Goal: Task Accomplishment & Management: Use online tool/utility

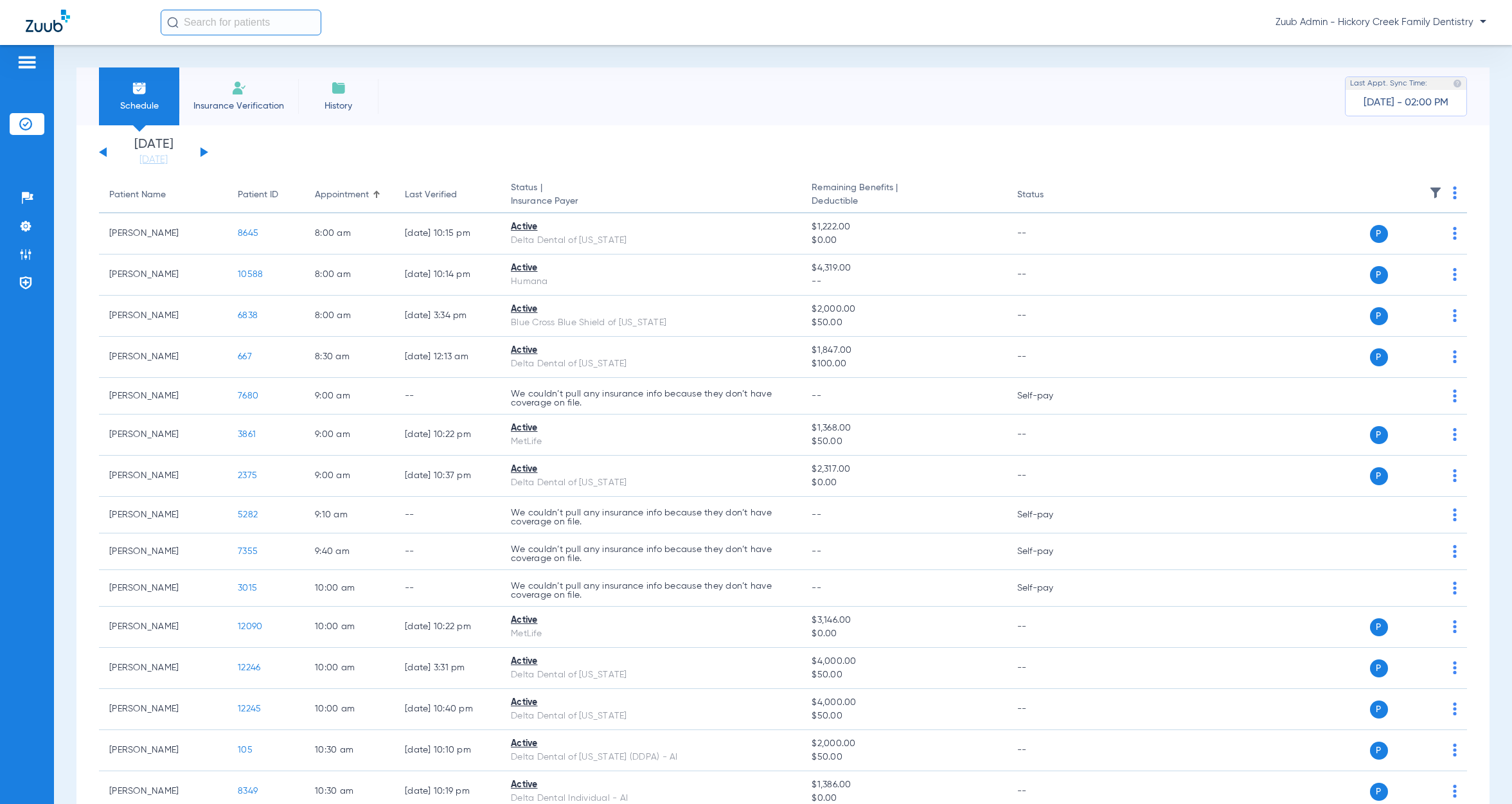
click at [1428, 190] on img at bounding box center [1435, 193] width 13 height 13
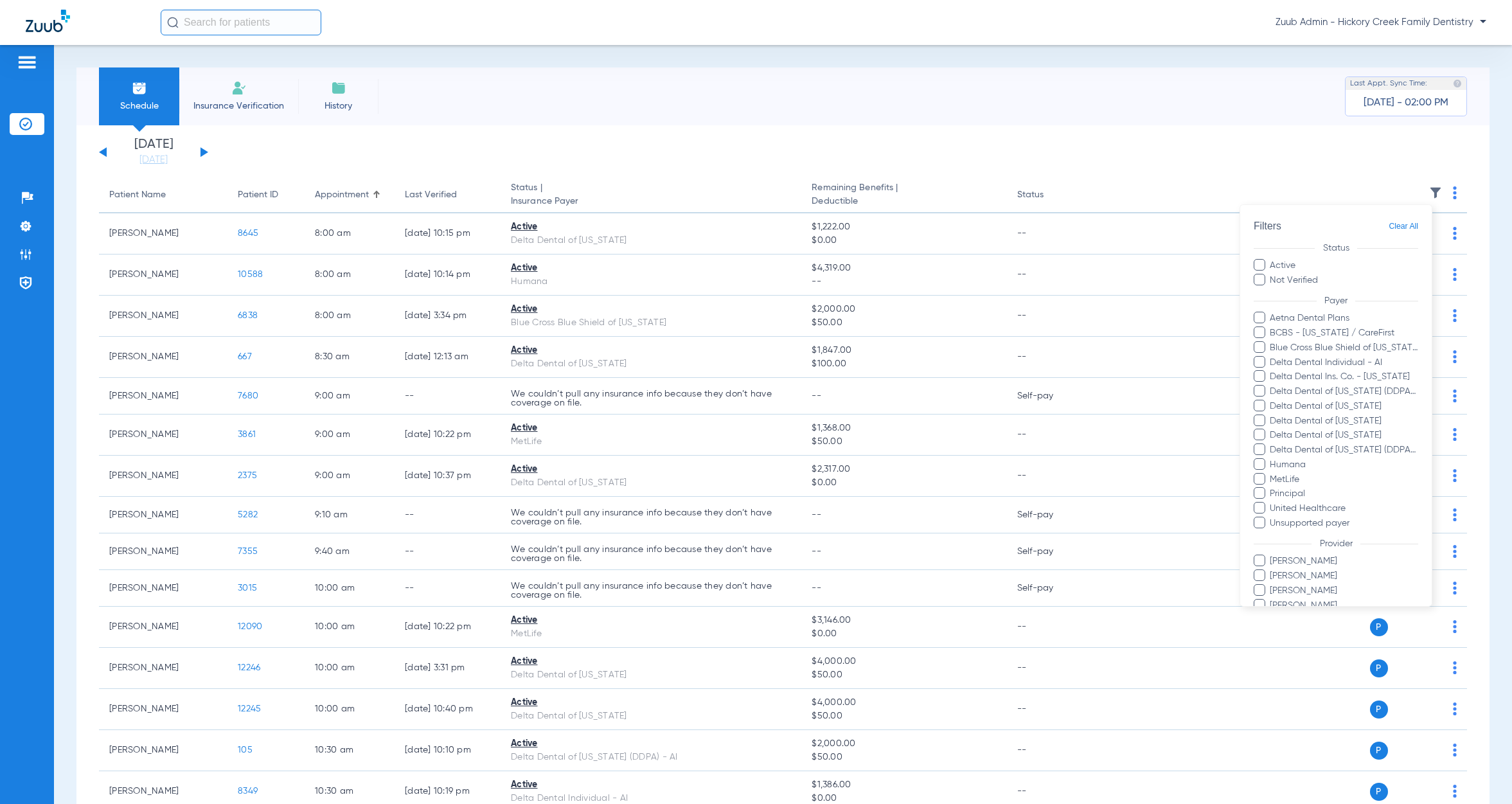
click at [1199, 135] on div at bounding box center [756, 402] width 1512 height 804
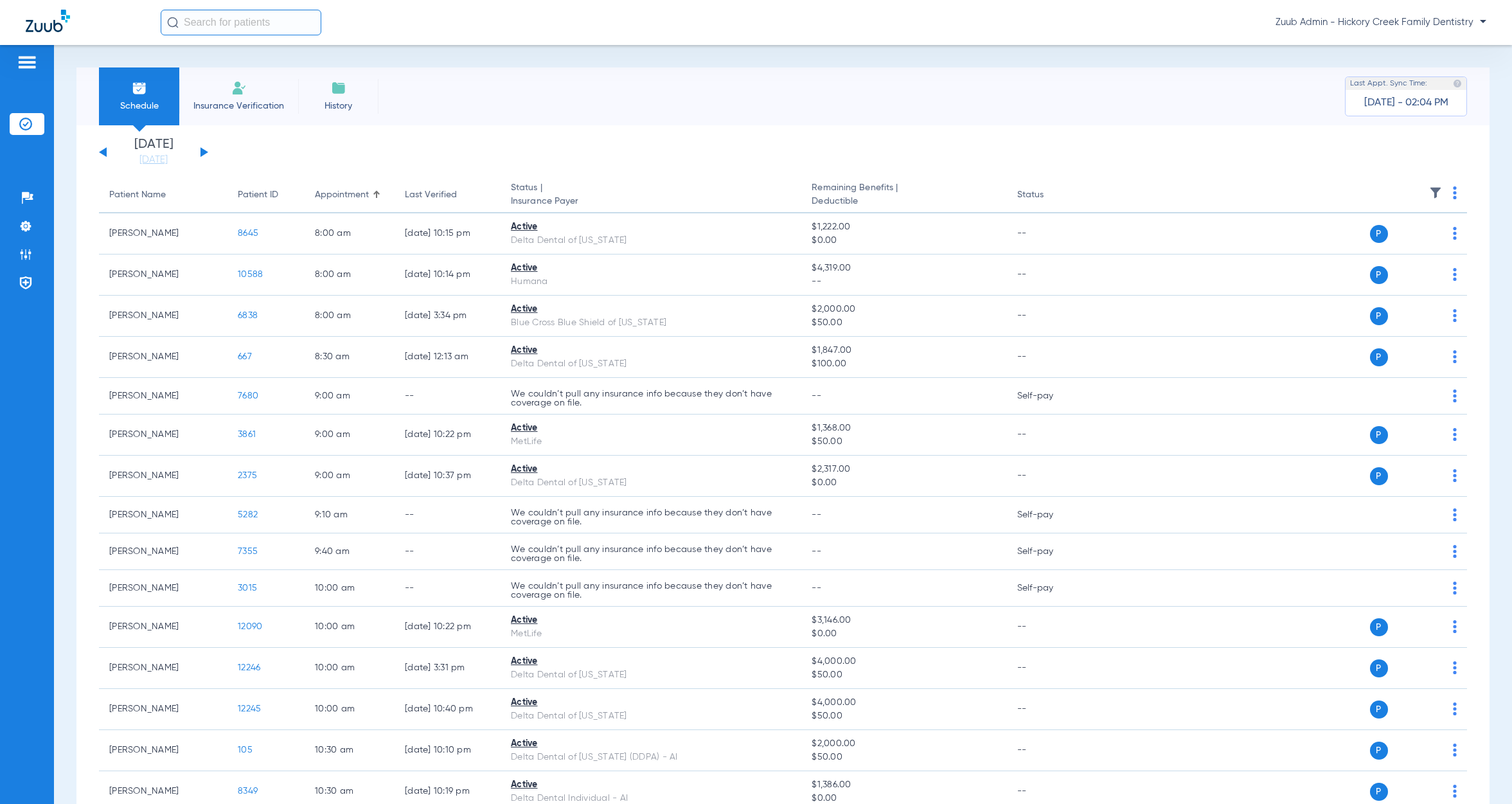
click at [209, 25] on input "text" at bounding box center [241, 22] width 161 height 26
type input "11194"
click at [219, 65] on span "[PERSON_NAME]" at bounding box center [205, 69] width 72 height 10
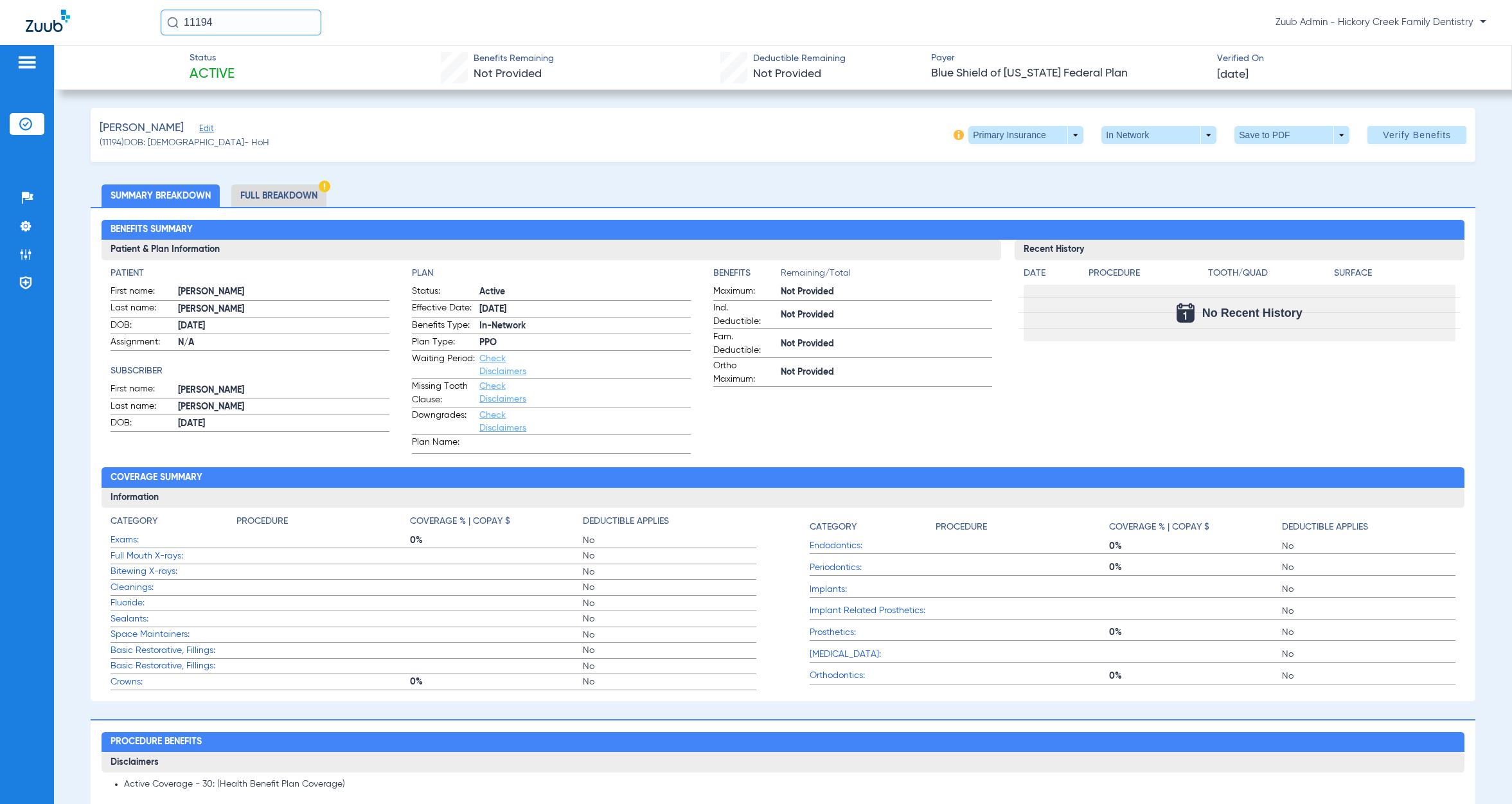
click at [210, 128] on span "Edit" at bounding box center [205, 130] width 12 height 12
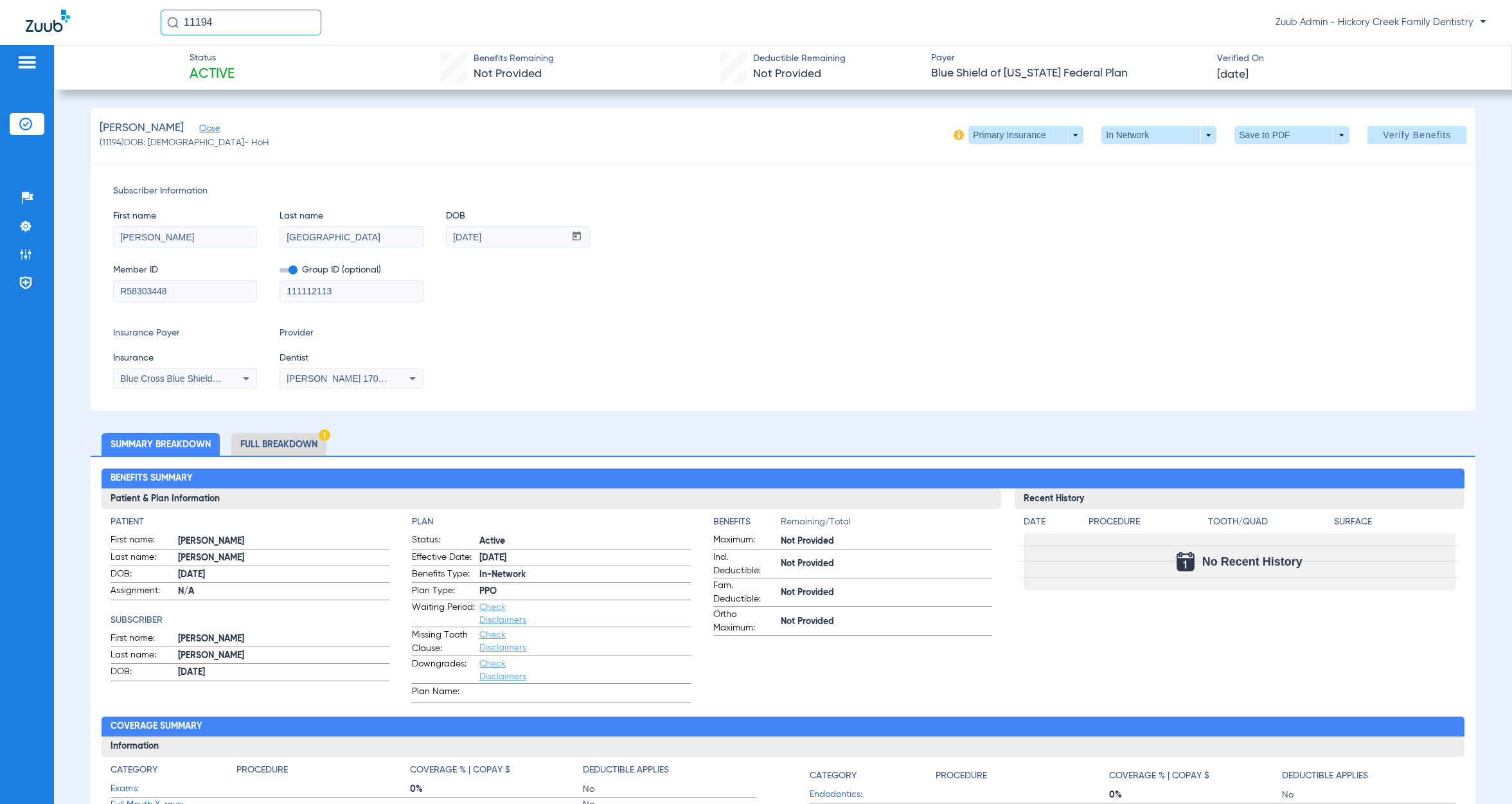
click at [235, 383] on div "Blue Cross Blue Shield Of [US_STATE]" at bounding box center [185, 378] width 142 height 16
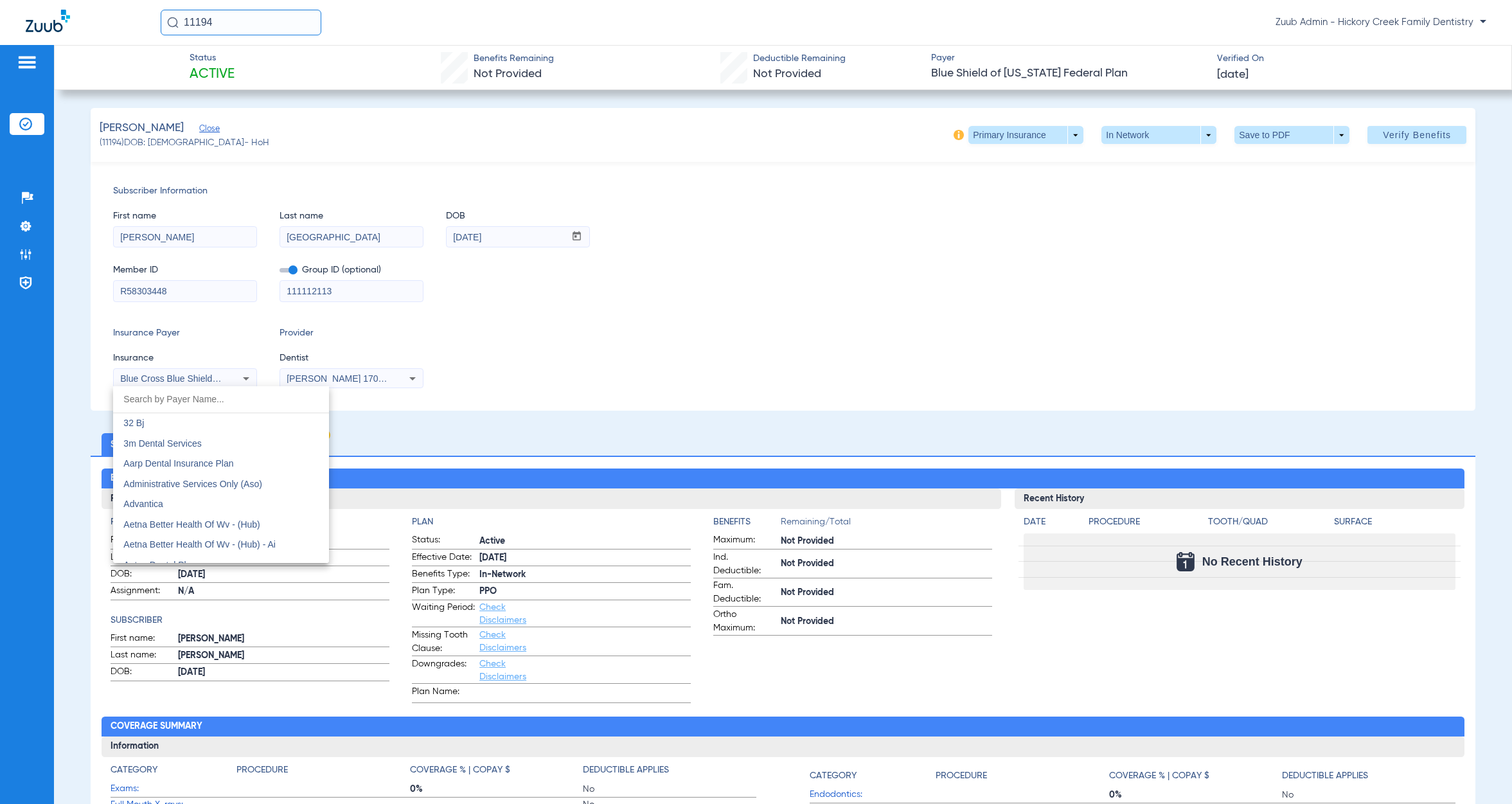
scroll to position [964, 0]
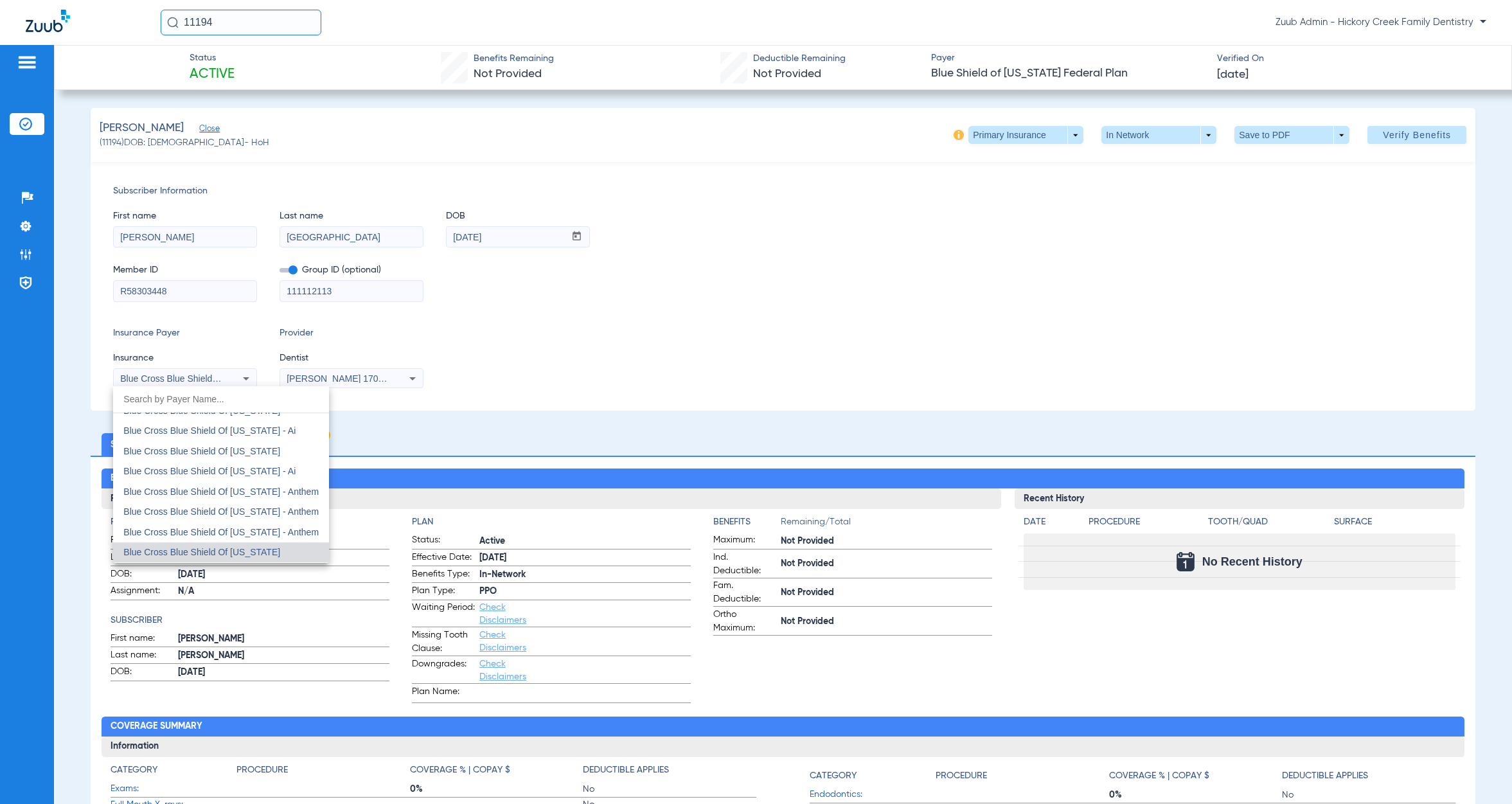
click at [30, 126] on div at bounding box center [756, 402] width 1512 height 804
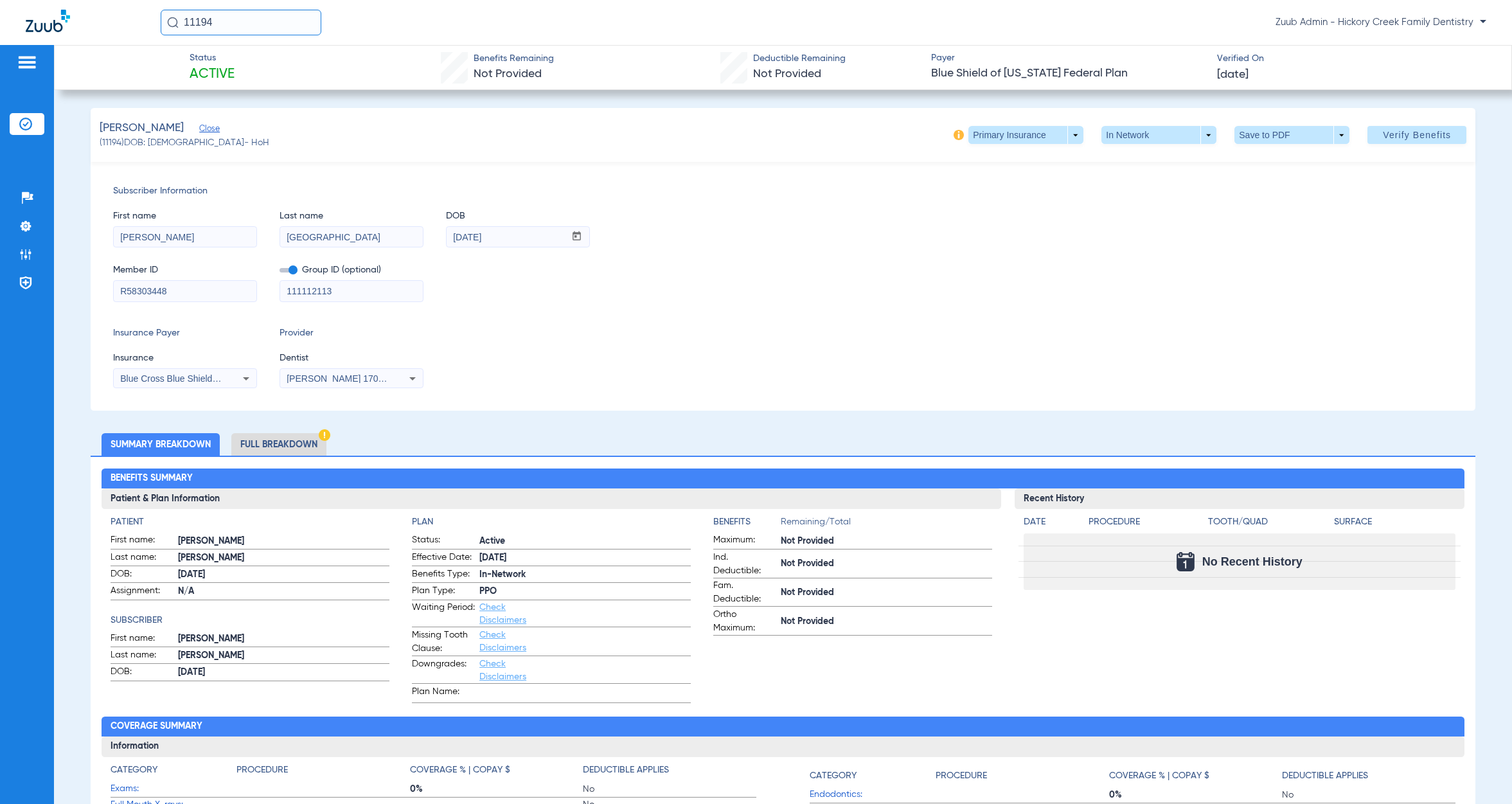
click at [27, 123] on img at bounding box center [26, 124] width 13 height 13
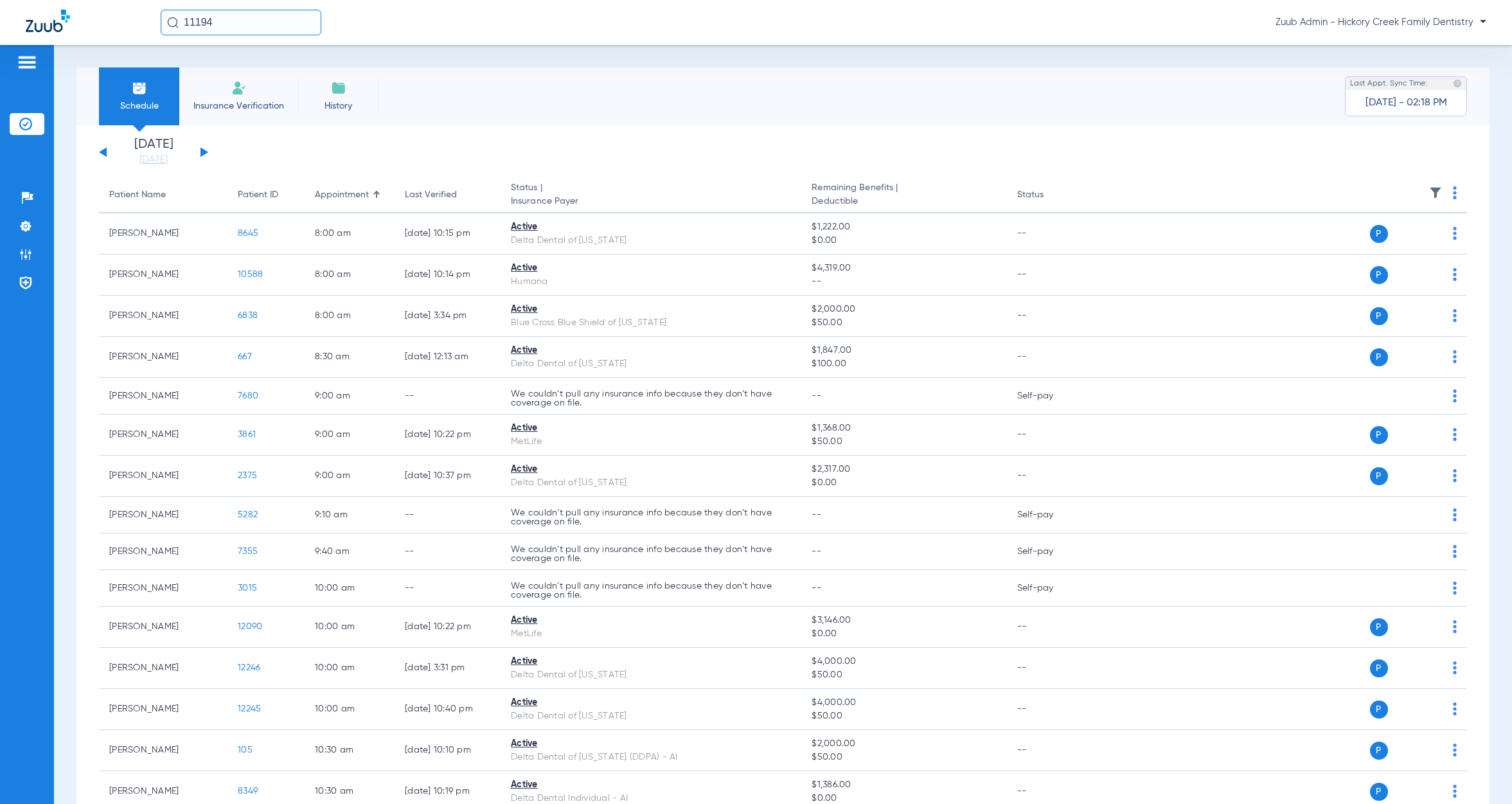
click at [204, 152] on button at bounding box center [204, 152] width 7 height 10
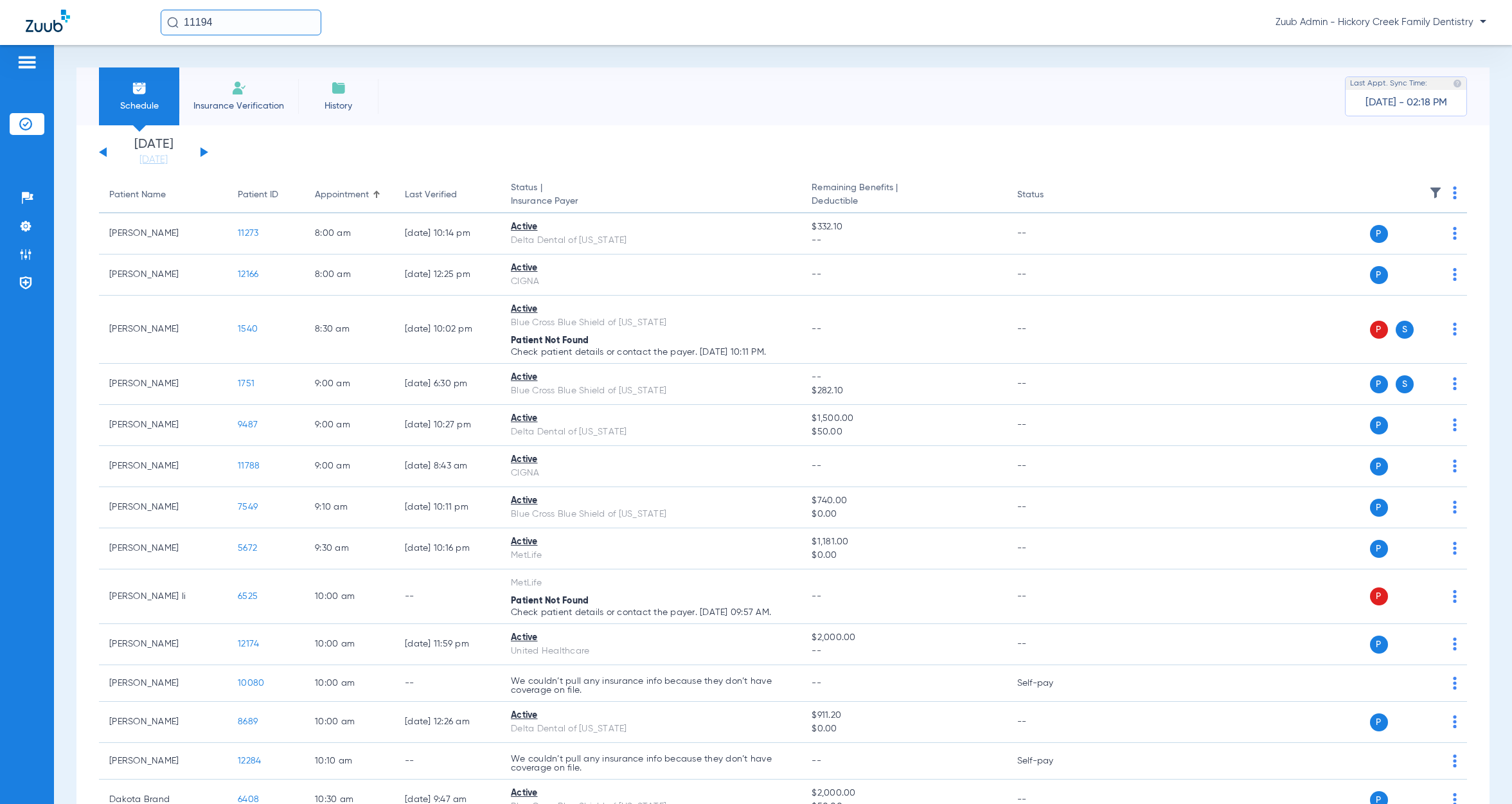
click at [201, 152] on button at bounding box center [204, 152] width 7 height 10
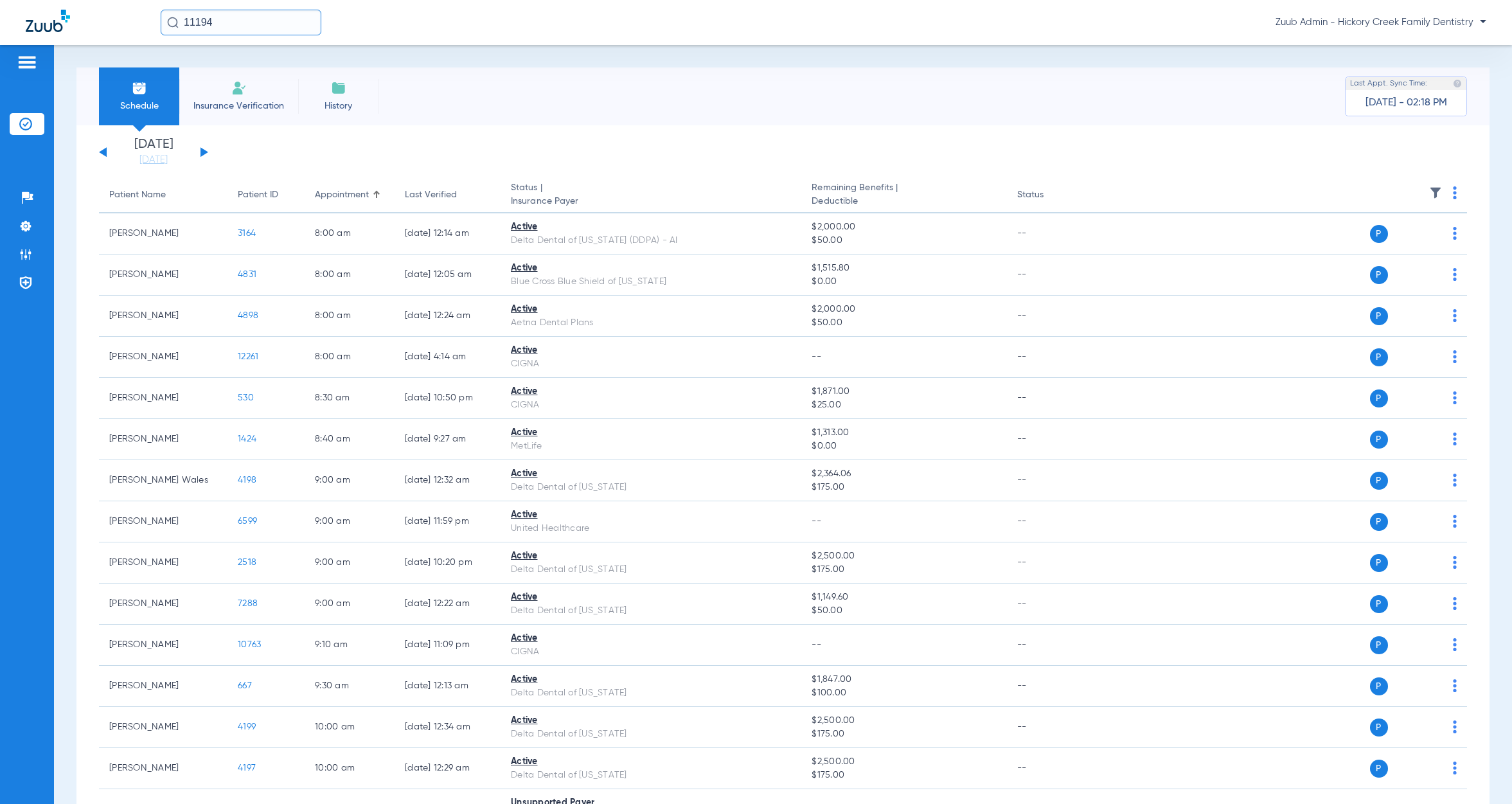
click at [204, 151] on button at bounding box center [204, 152] width 7 height 10
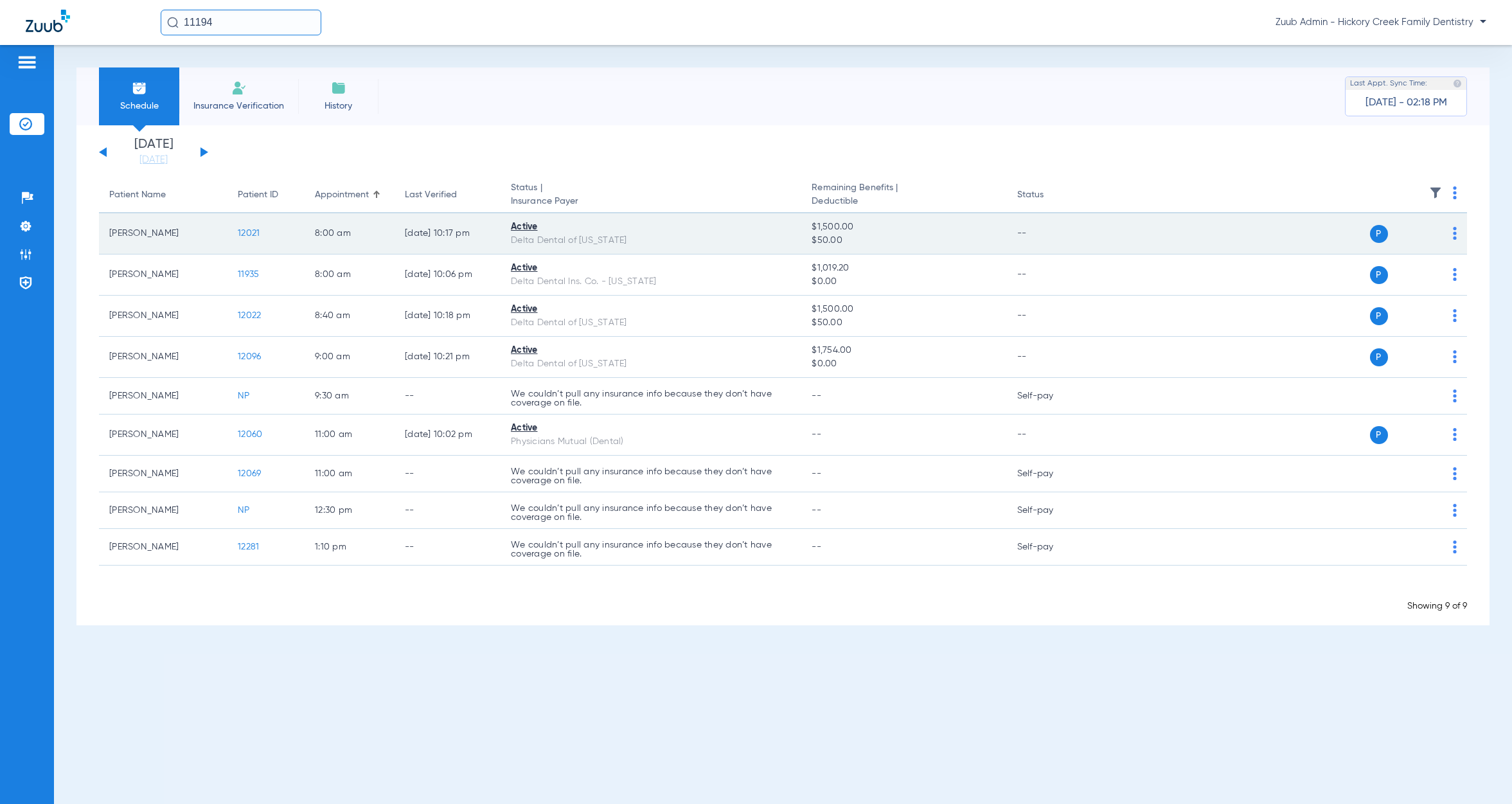
click at [249, 230] on span "12021" at bounding box center [248, 233] width 22 height 9
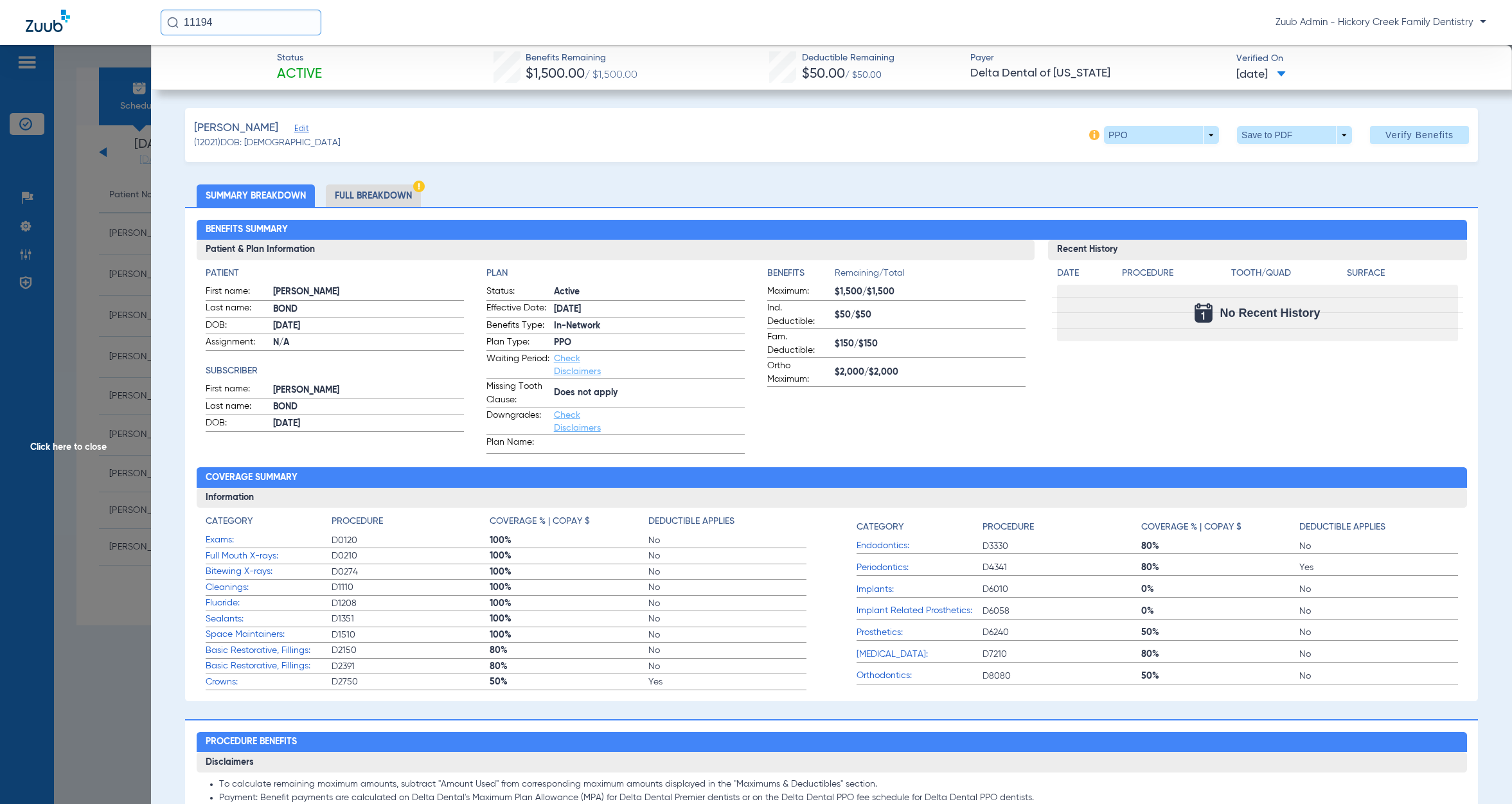
click at [73, 444] on span "Click here to close" at bounding box center [75, 446] width 151 height 804
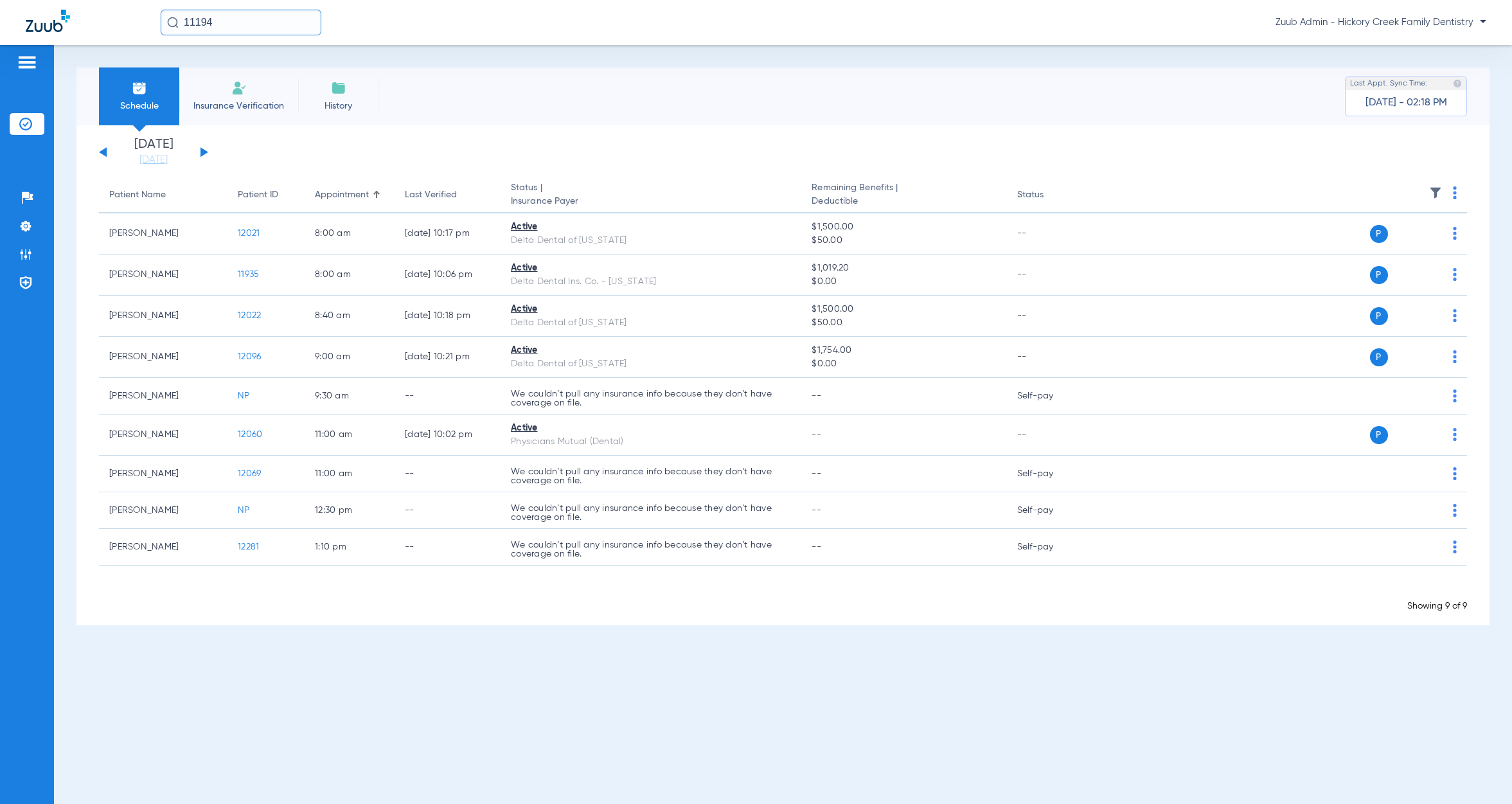
click at [203, 153] on button at bounding box center [204, 152] width 7 height 10
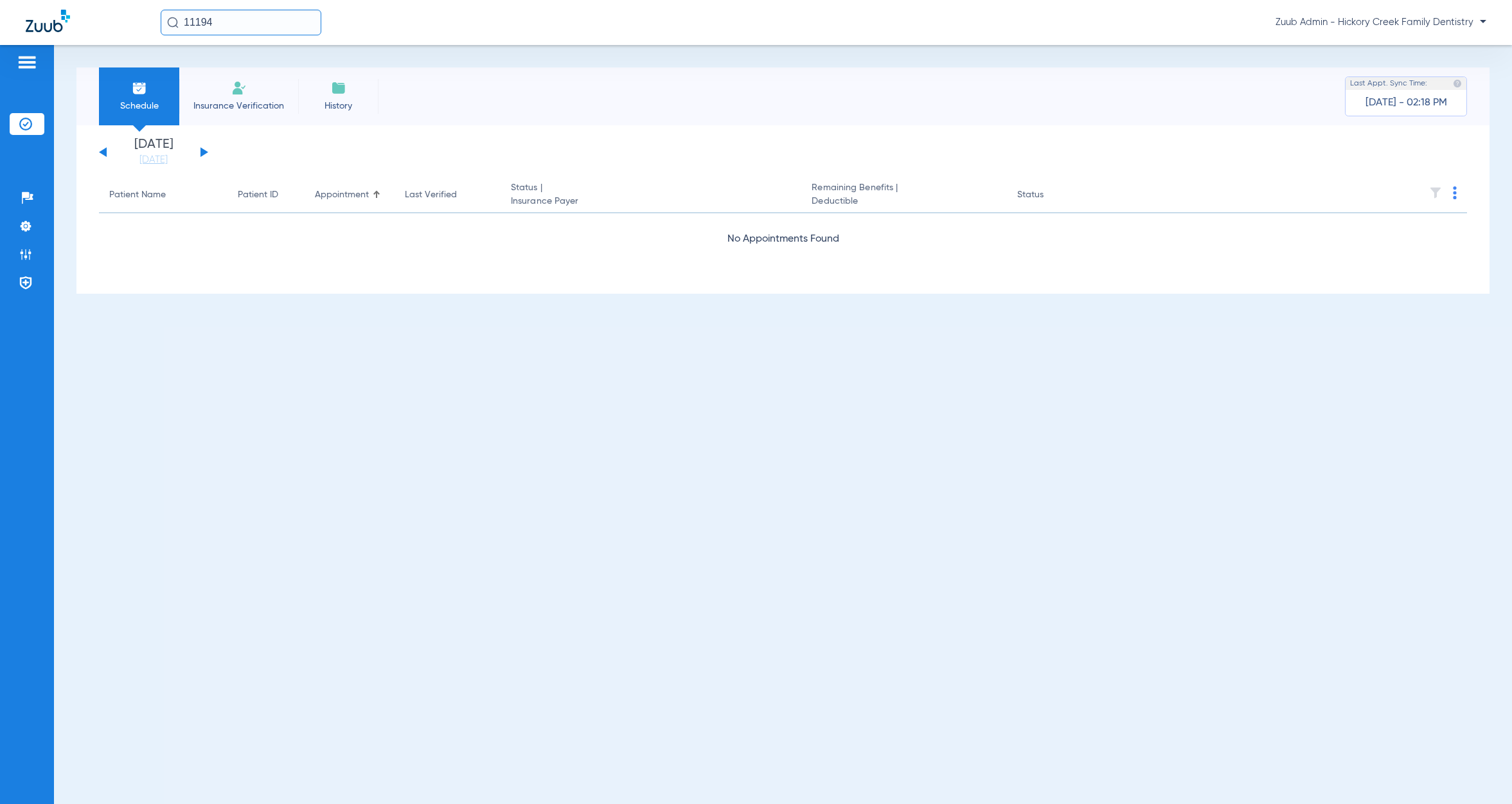
click at [203, 153] on button at bounding box center [204, 152] width 7 height 10
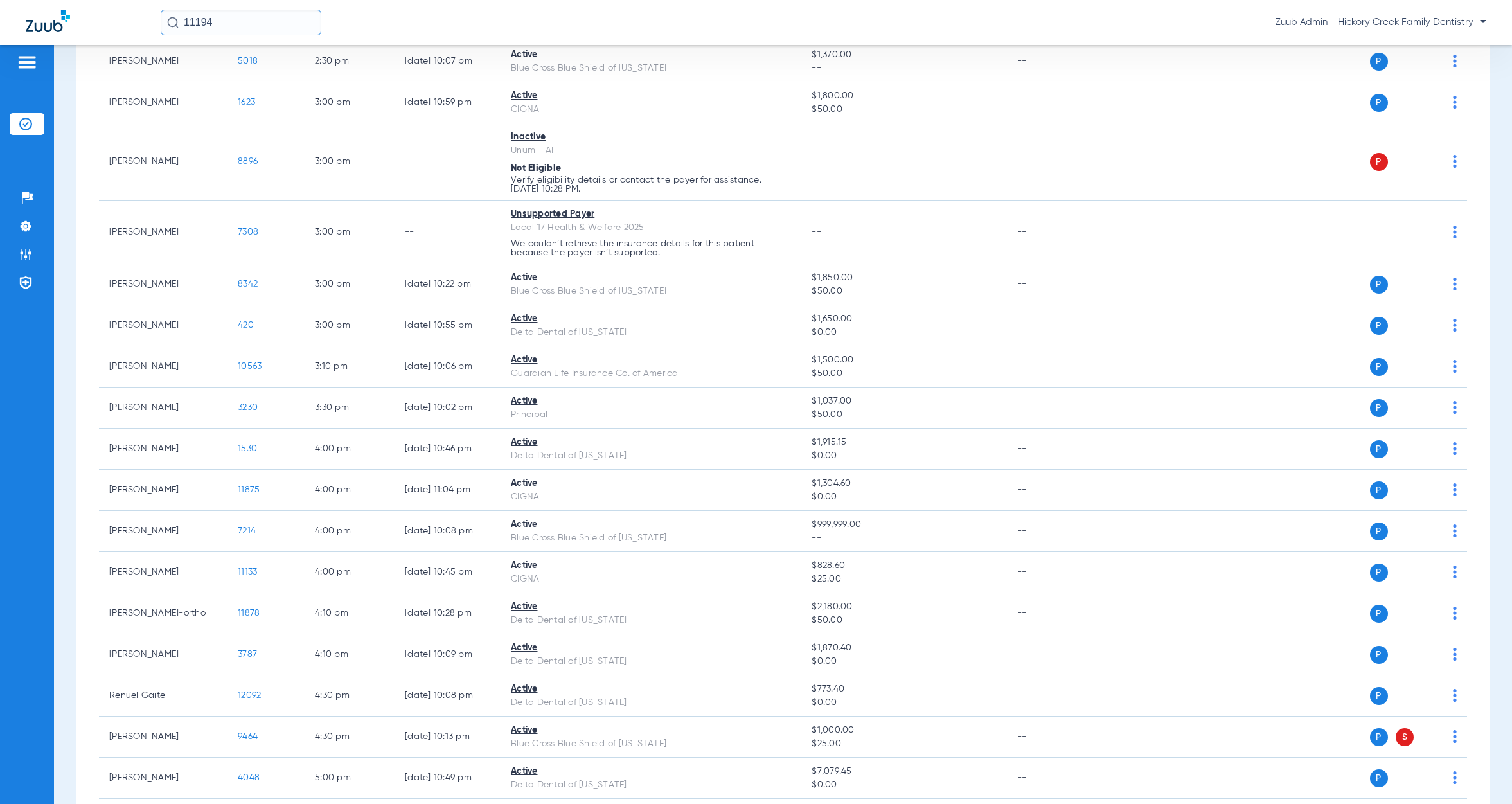
scroll to position [2021, 0]
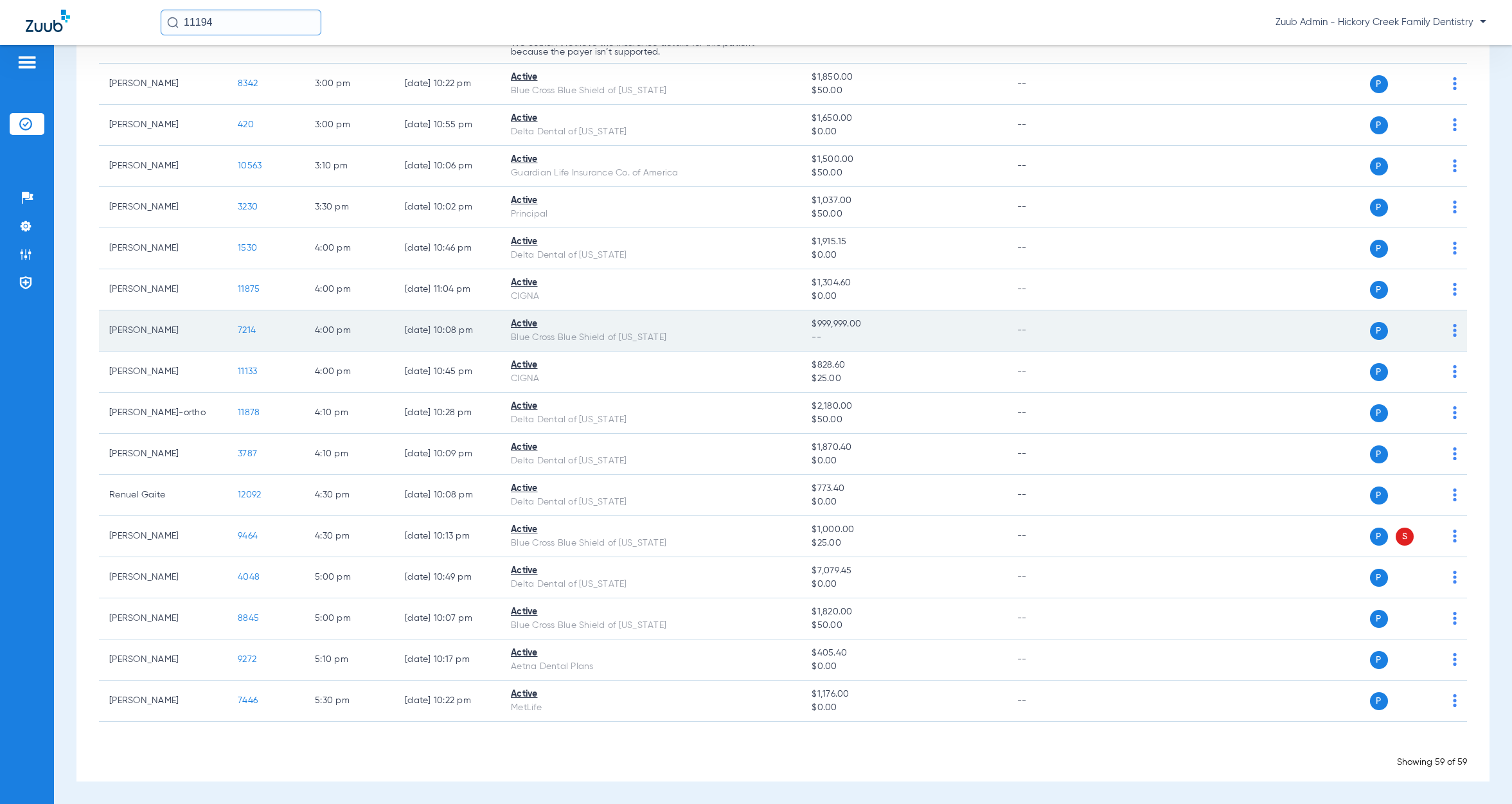
click at [247, 331] on span "7214" at bounding box center [247, 330] width 18 height 9
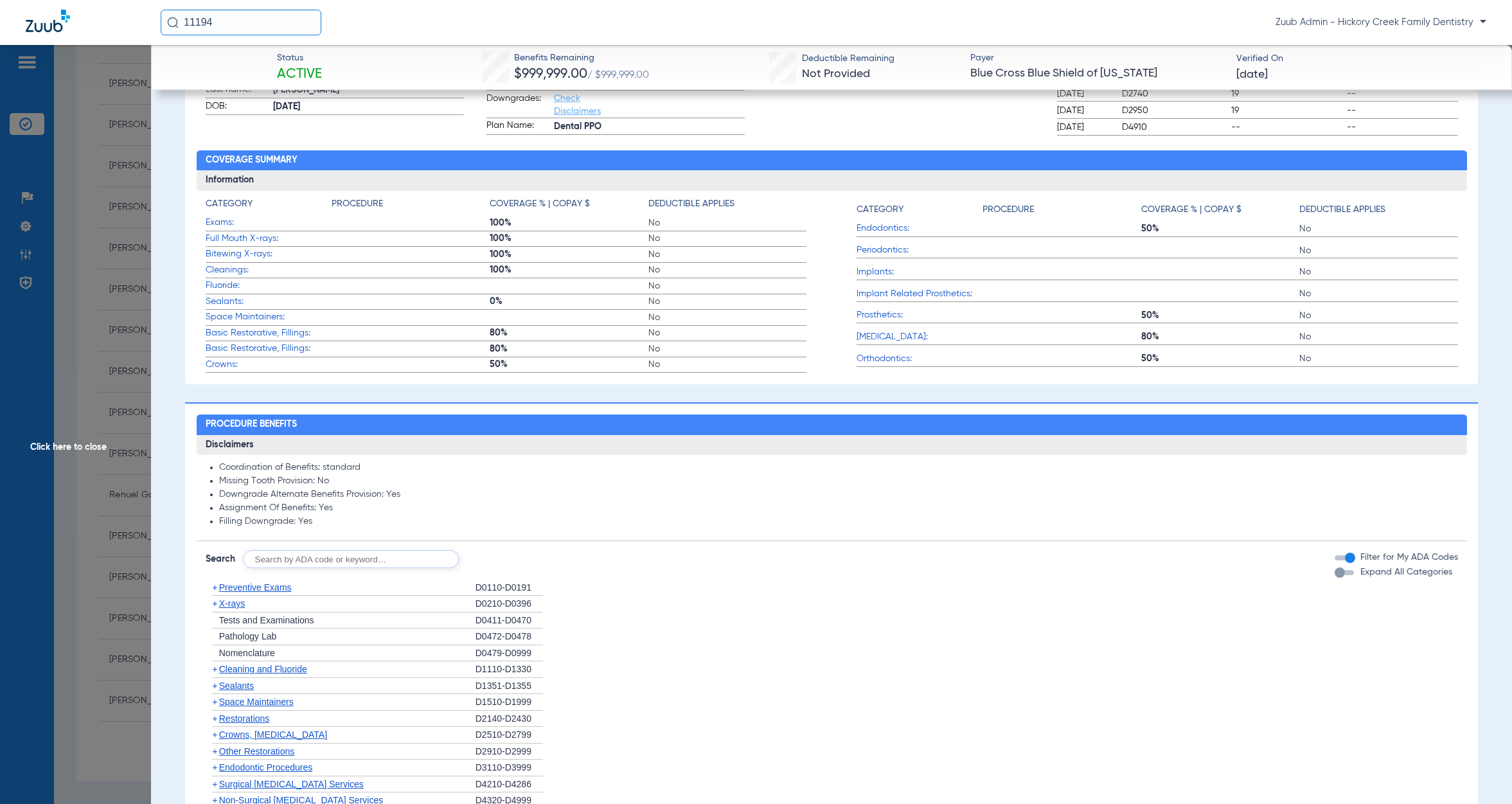
scroll to position [376, 0]
